Goal: Task Accomplishment & Management: Manage account settings

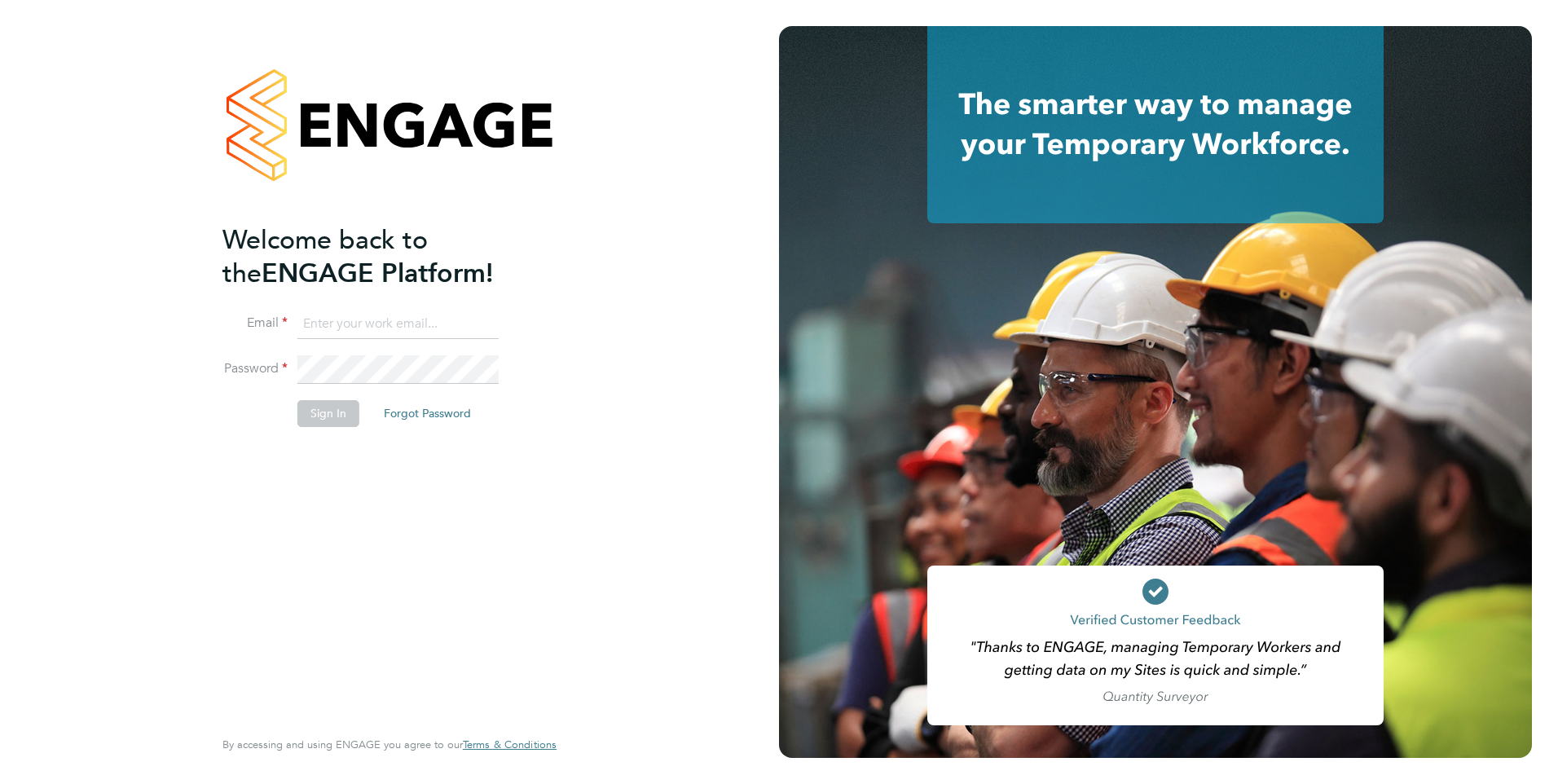
type input "[PERSON_NAME][EMAIL_ADDRESS][DOMAIN_NAME]"
click at [328, 421] on button "Sign In" at bounding box center [328, 413] width 62 height 26
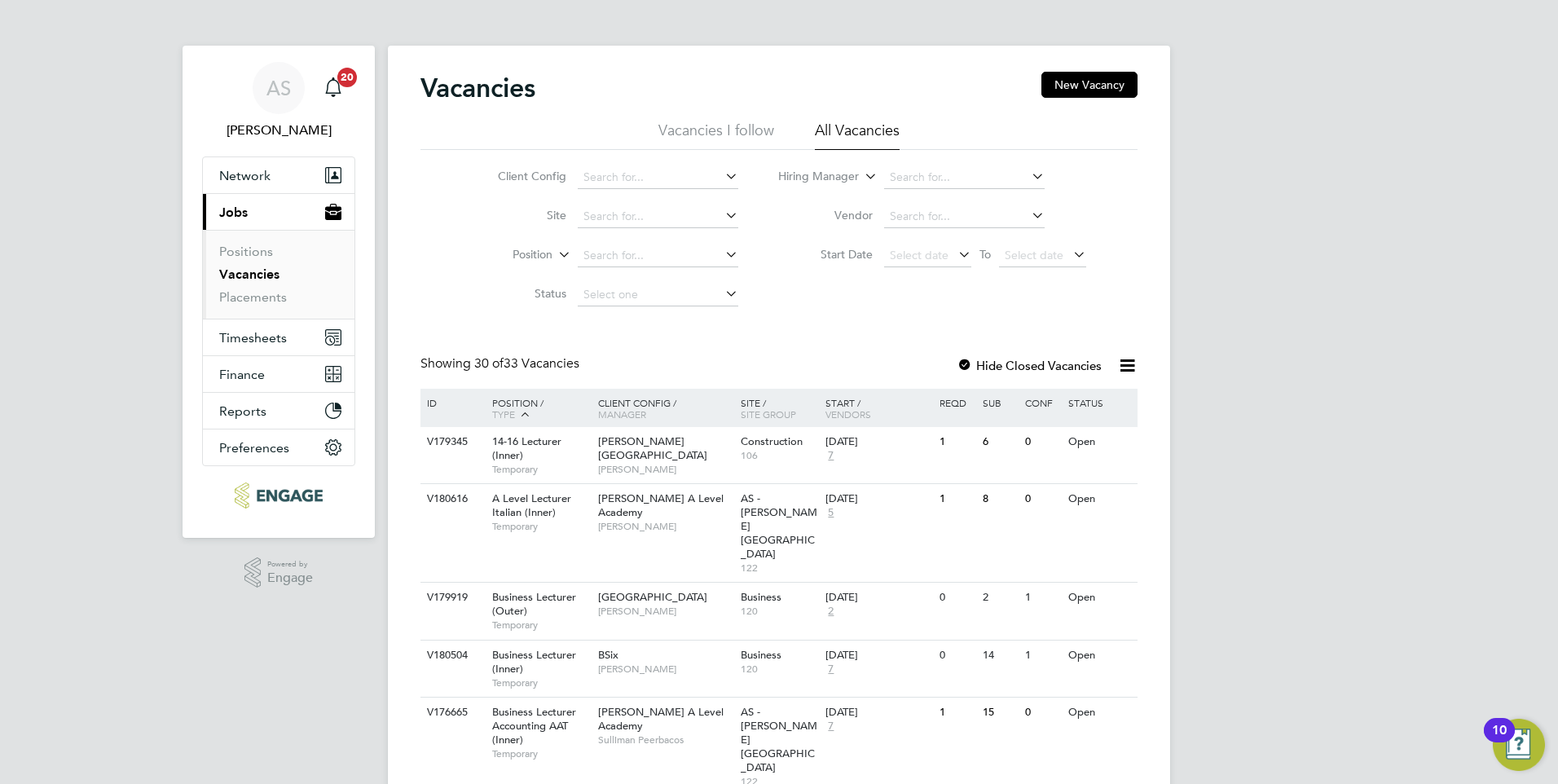
click at [1028, 177] on icon at bounding box center [1028, 176] width 0 height 22
click at [936, 196] on li "Anne -Marie Sapalska" at bounding box center [984, 199] width 204 height 22
type input "[PERSON_NAME]"
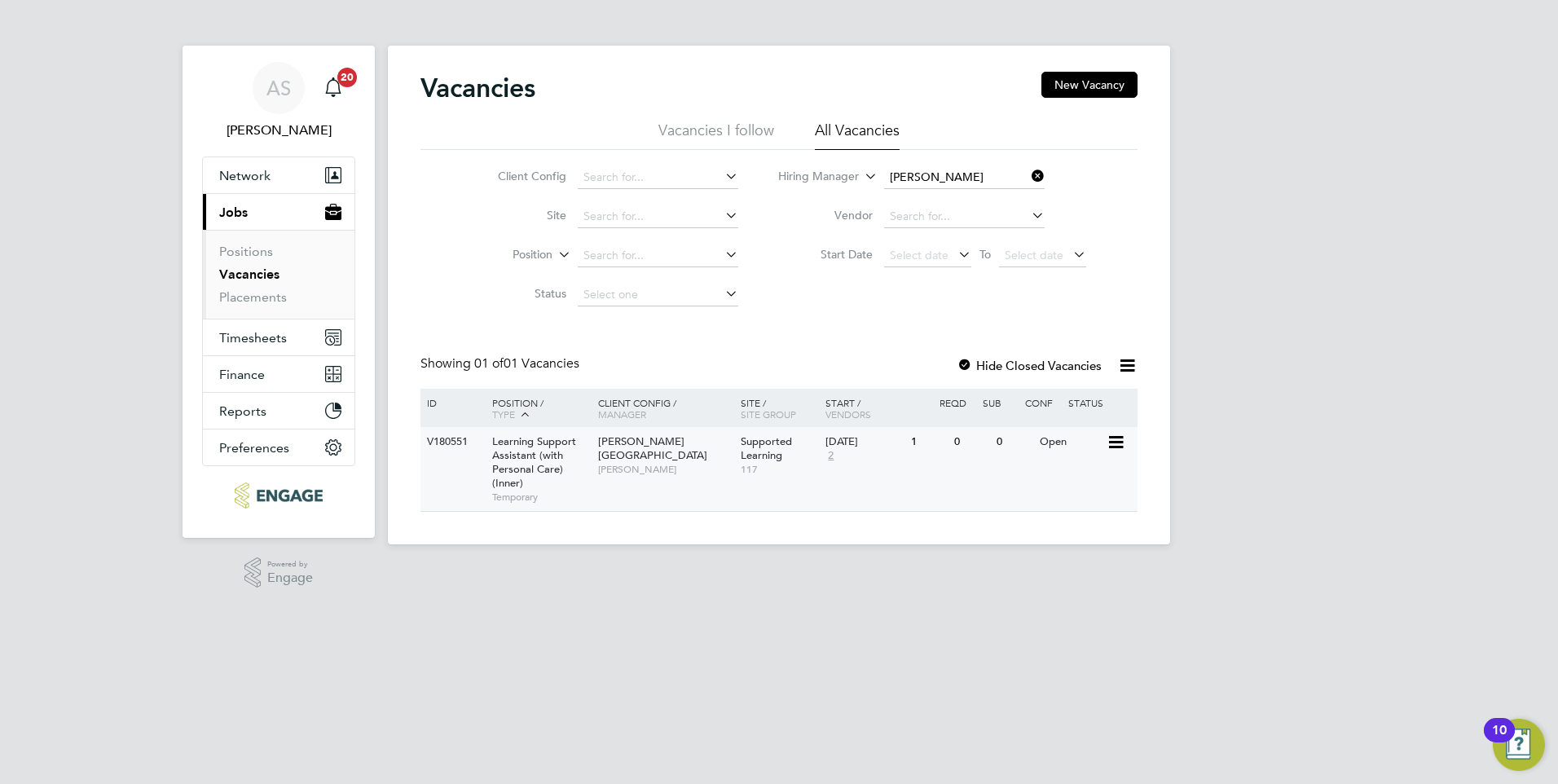
click at [1117, 439] on icon at bounding box center [1114, 442] width 16 height 20
click at [639, 463] on span "[PERSON_NAME]" at bounding box center [665, 469] width 134 height 13
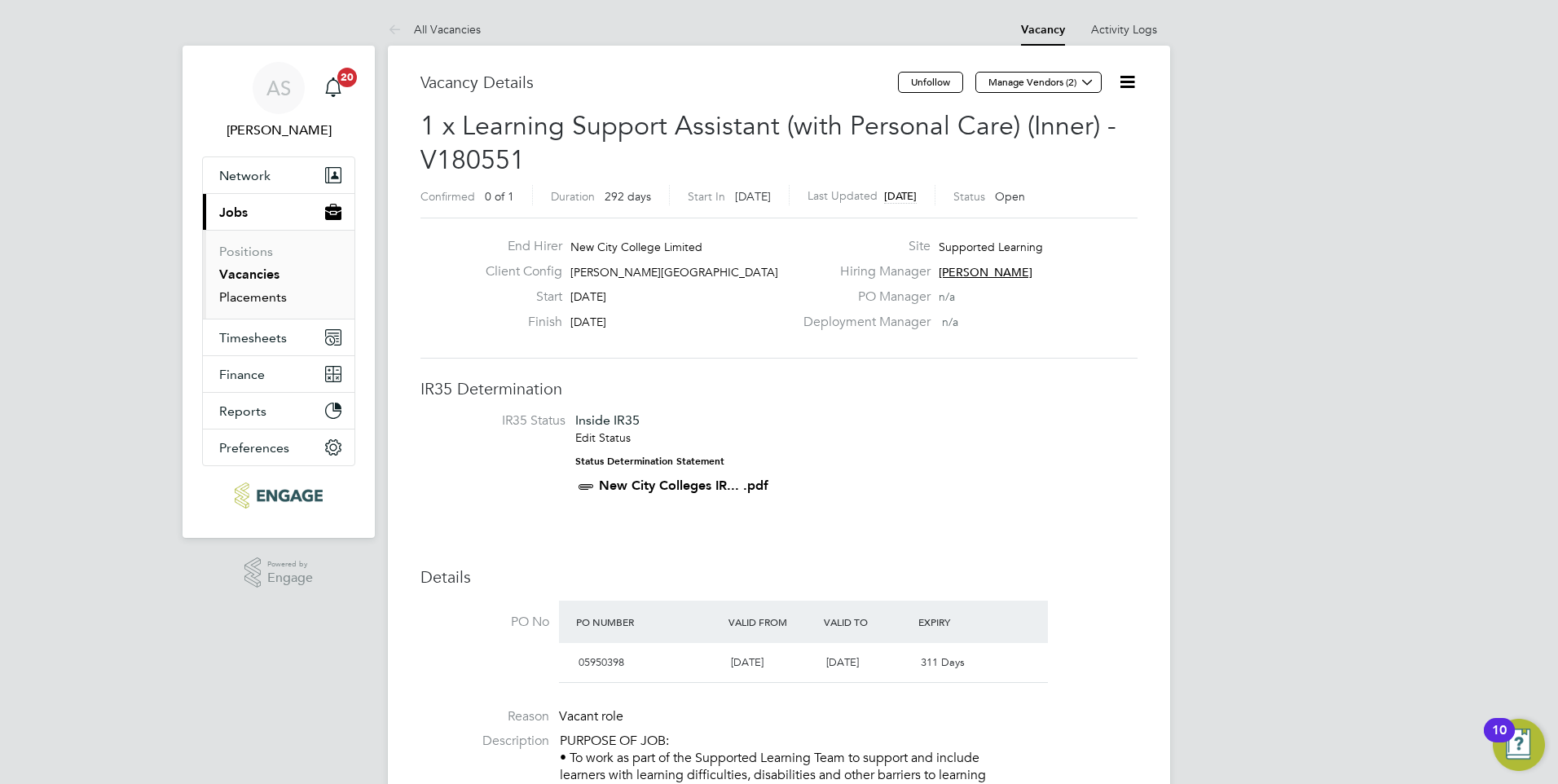
click at [252, 296] on link "Placements" at bounding box center [252, 297] width 67 height 16
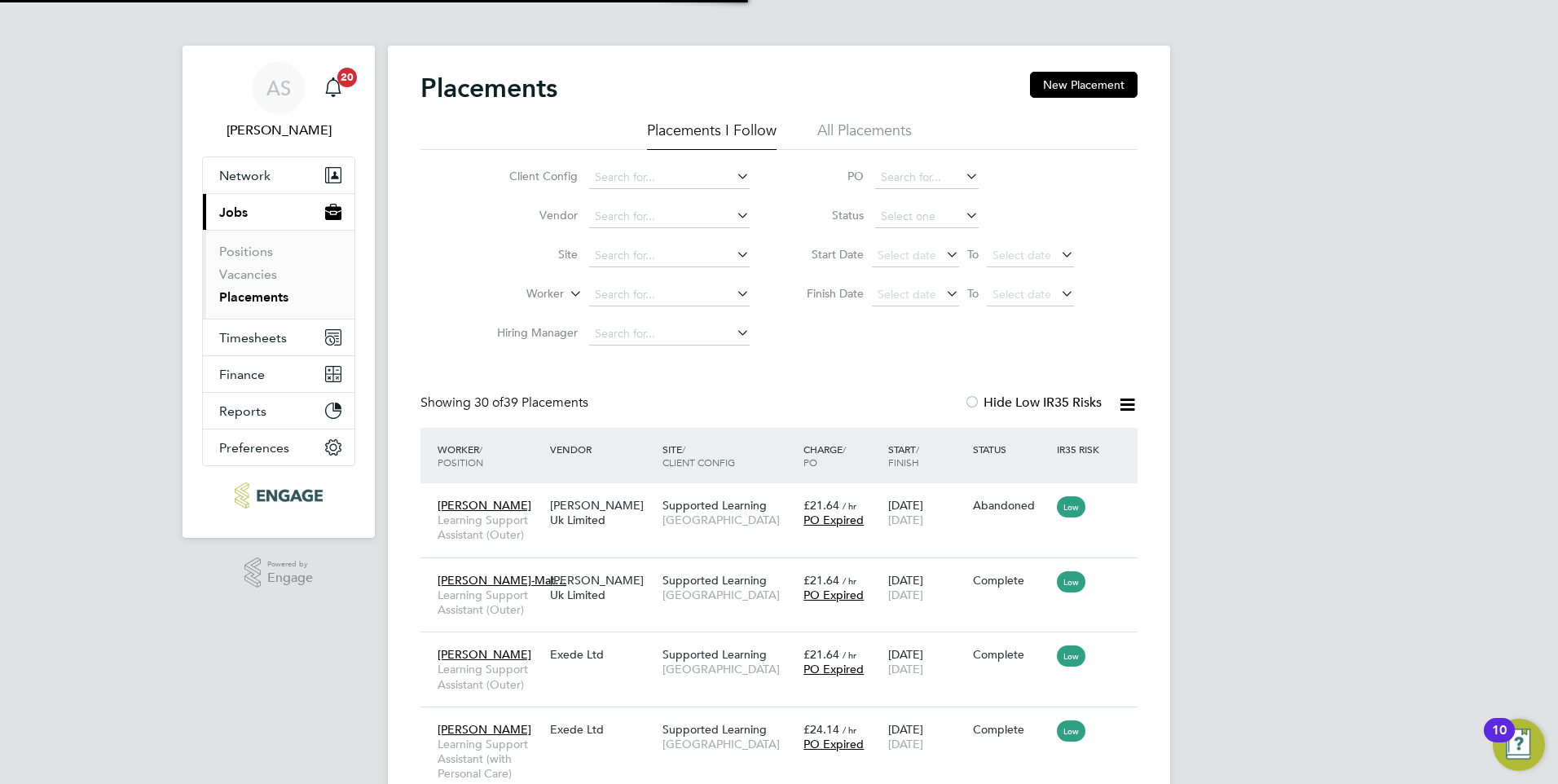
scroll to position [47, 142]
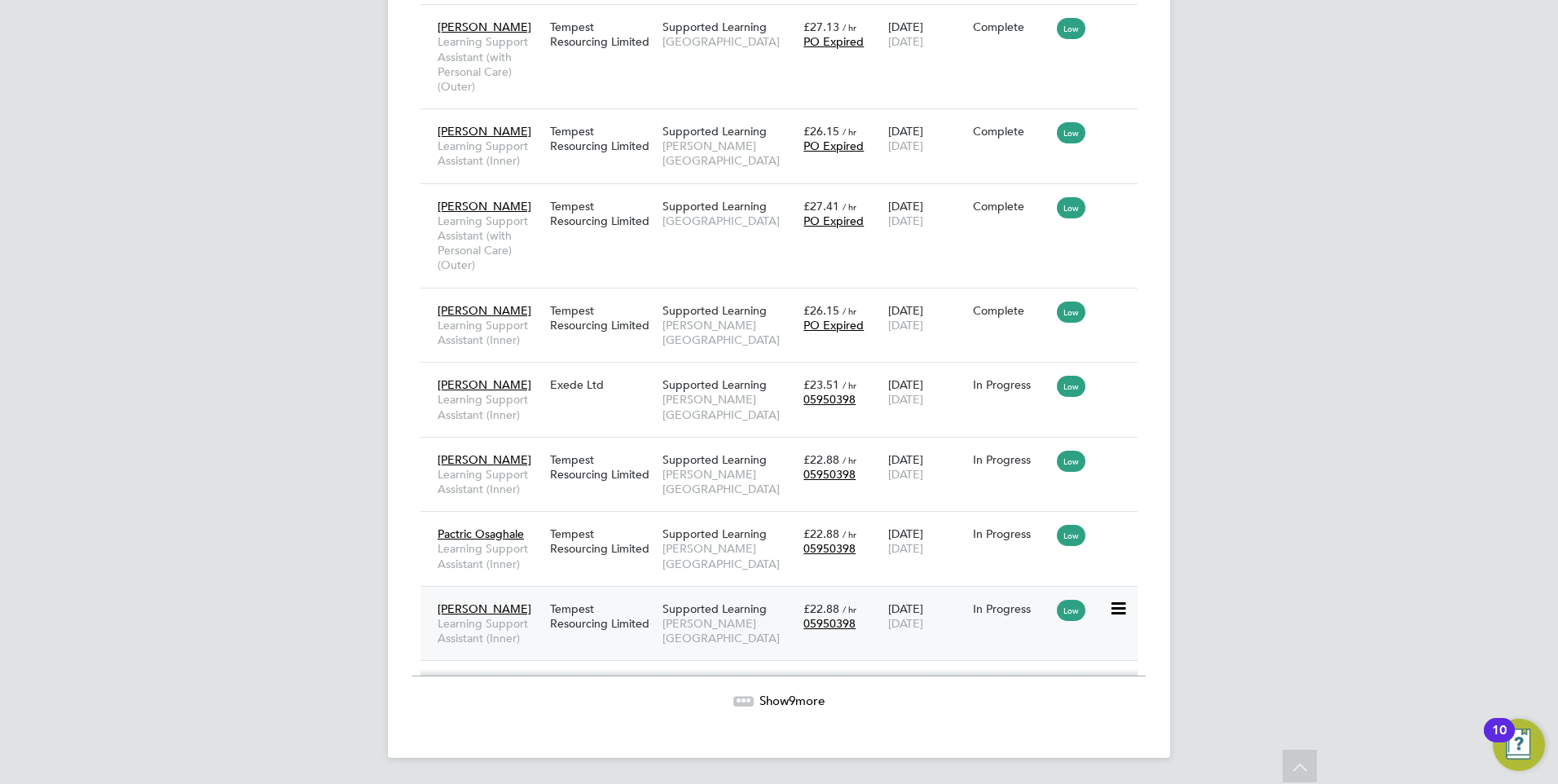
click at [999, 608] on div "In Progress" at bounding box center [1011, 608] width 77 height 15
click at [1119, 607] on icon at bounding box center [1117, 608] width 16 height 20
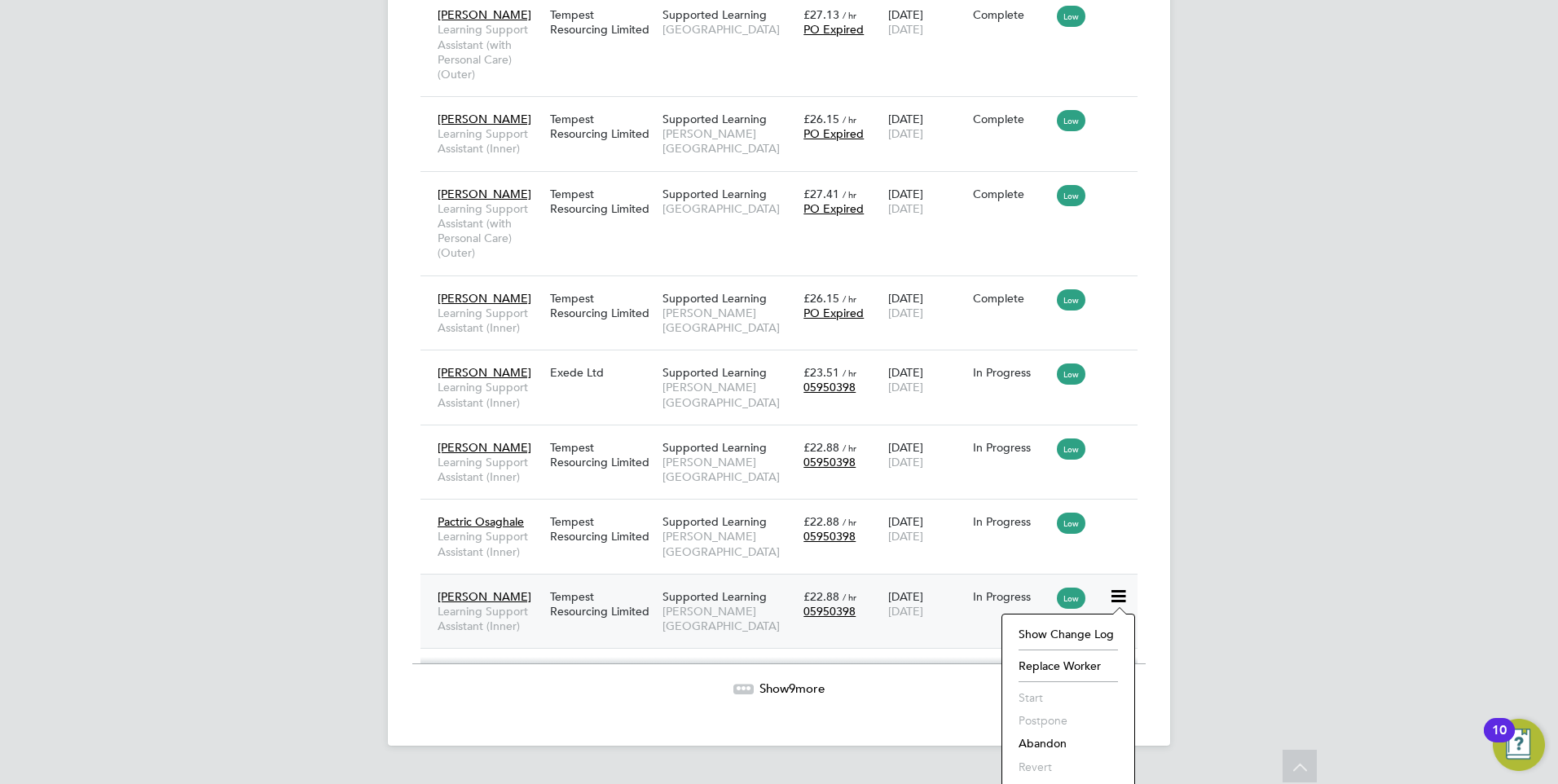
scroll to position [2193, 0]
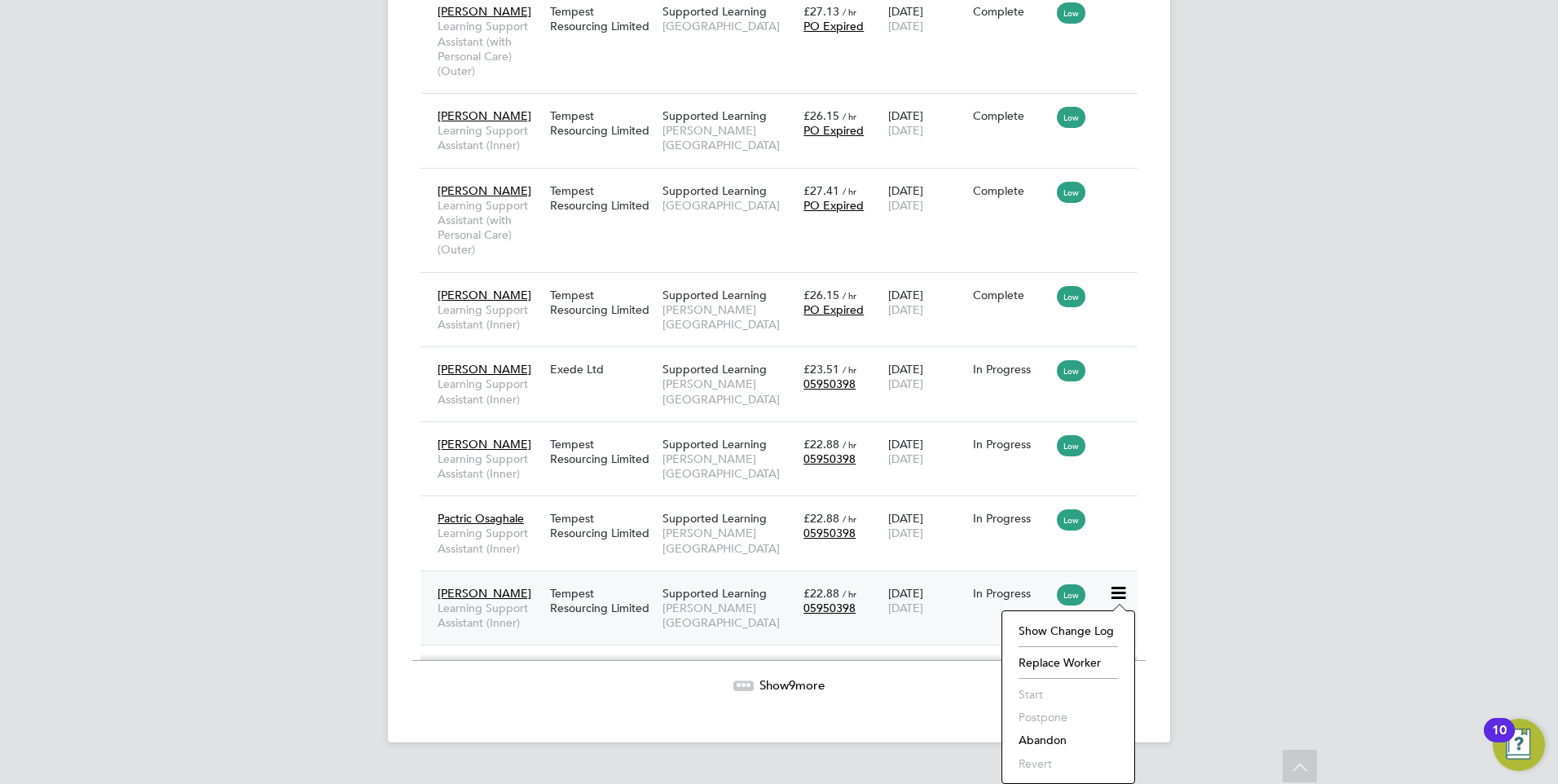
click at [949, 625] on div "Wanda Hawran Learning Support Assistant (Inner) Tempest Resourcing Limited Supp…" at bounding box center [779, 607] width 717 height 75
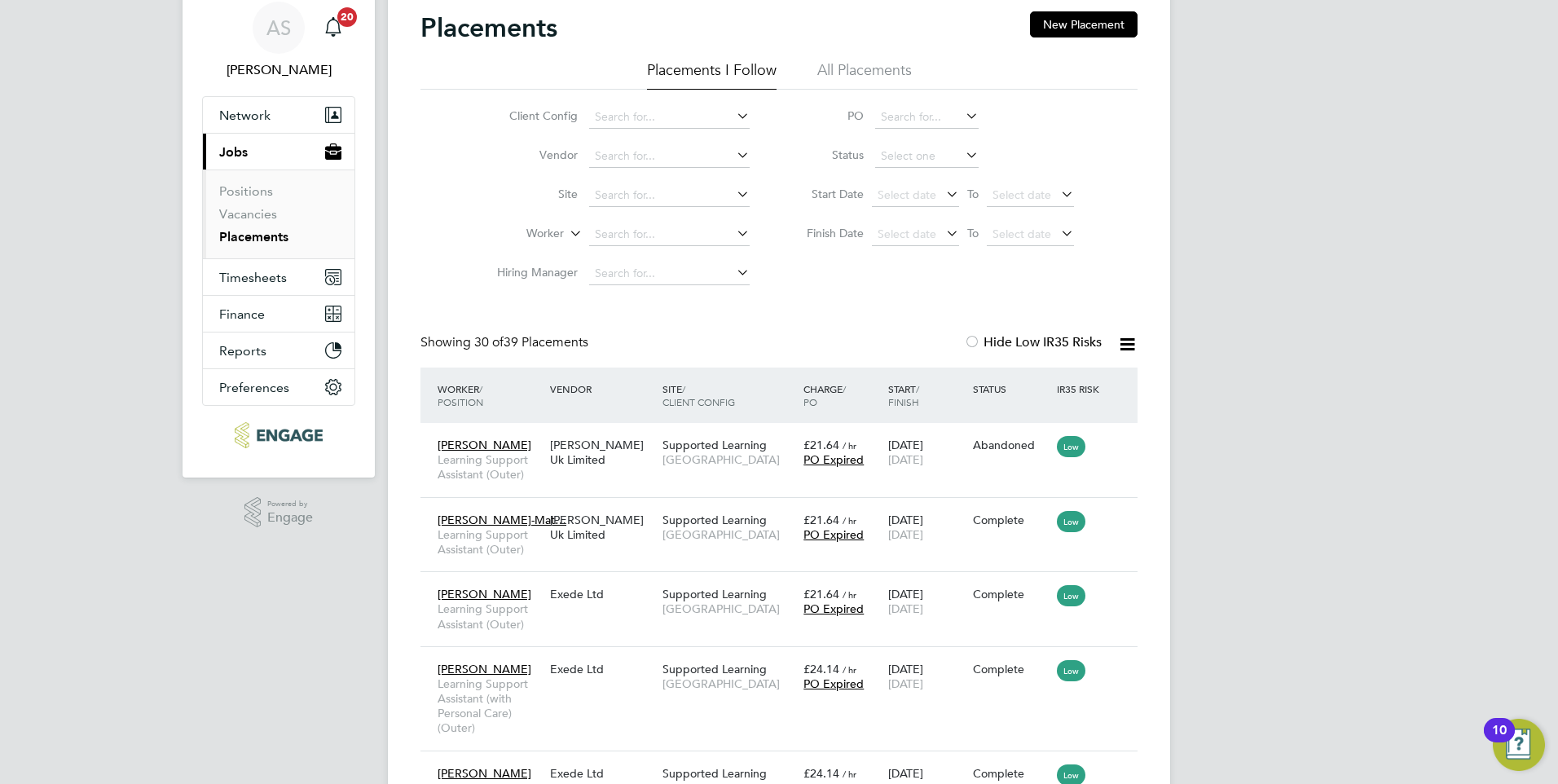
scroll to position [0, 0]
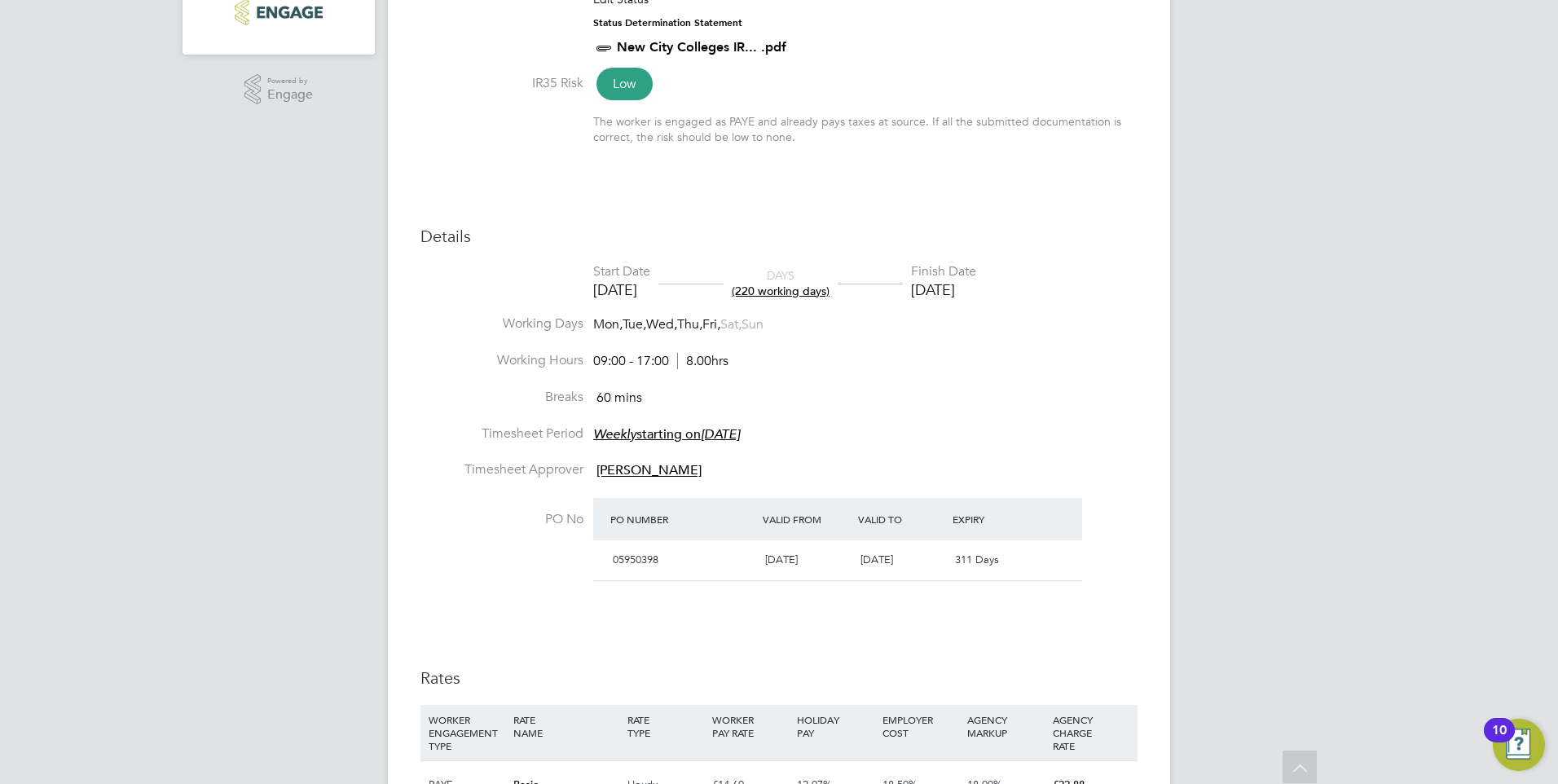
scroll to position [488, 0]
